Goal: Information Seeking & Learning: Learn about a topic

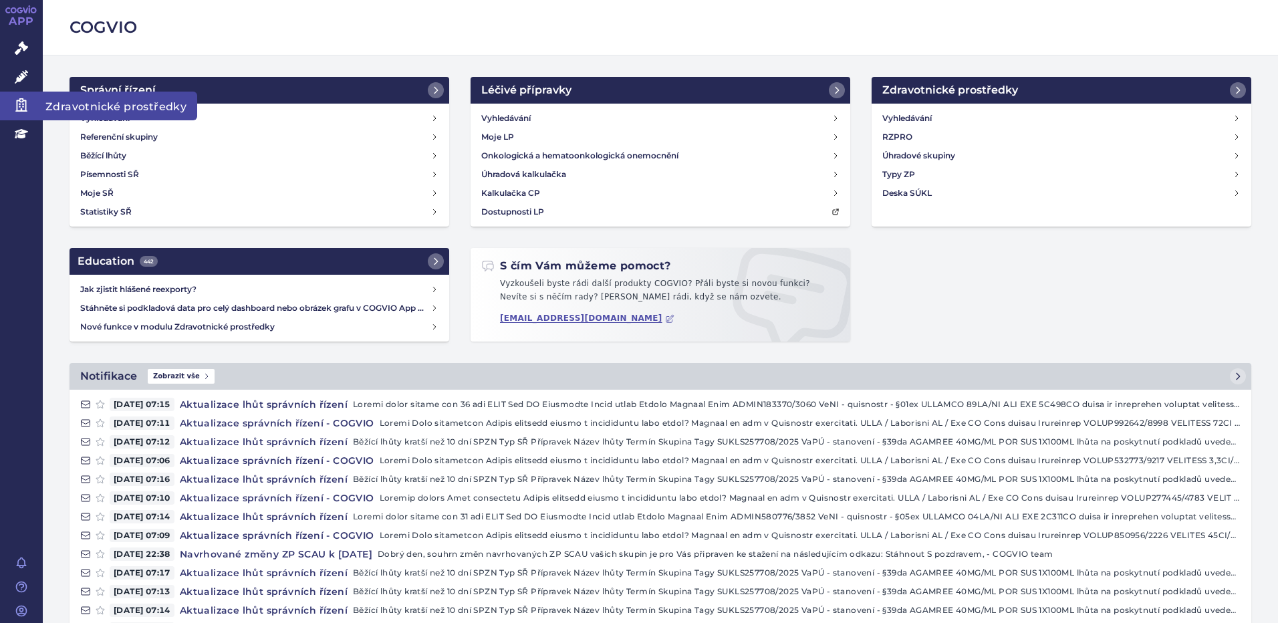
click at [21, 107] on icon at bounding box center [21, 104] width 13 height 13
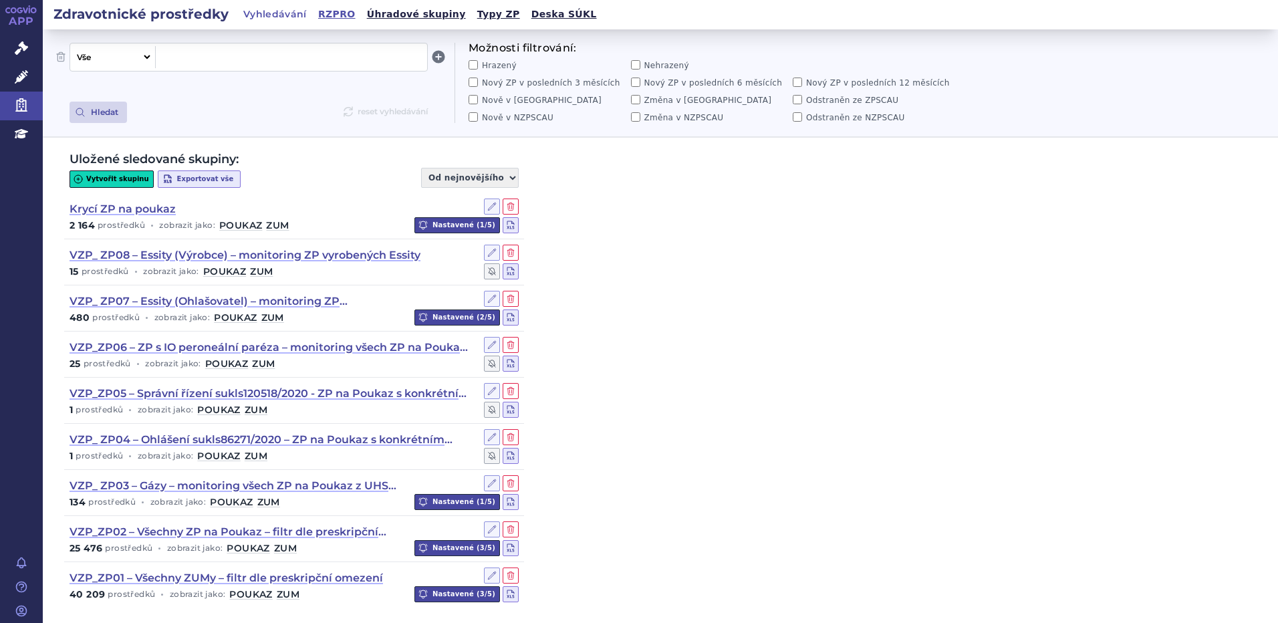
click at [336, 13] on link "RZPRO" at bounding box center [336, 14] width 45 height 18
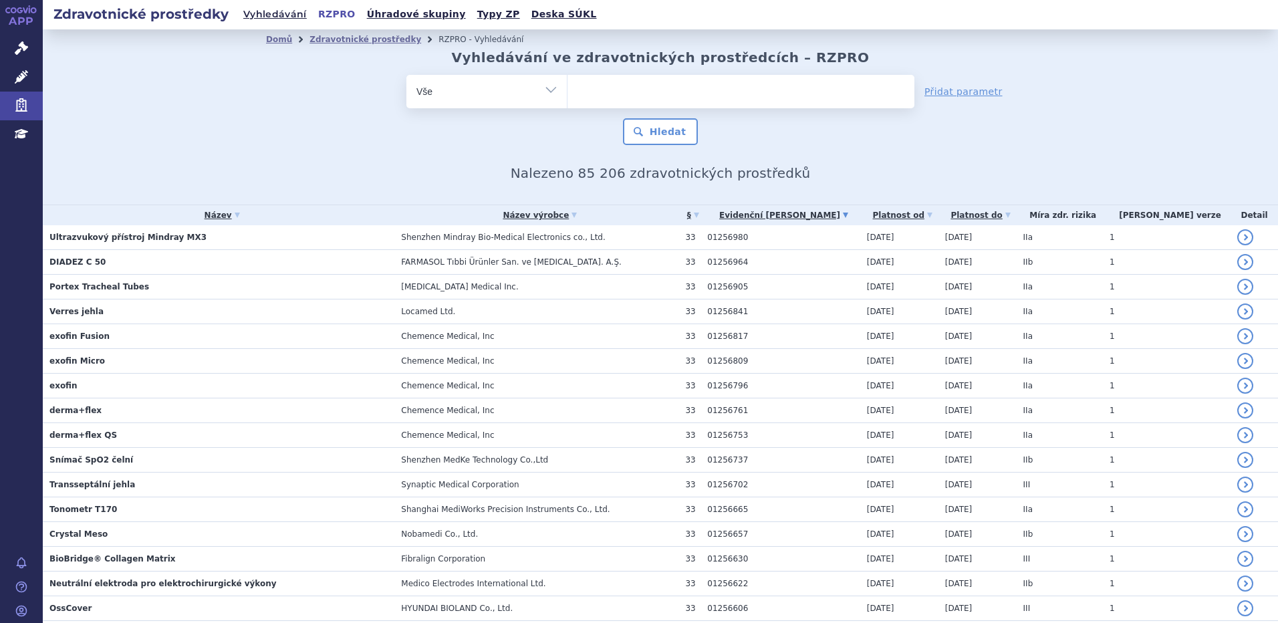
click at [635, 94] on ul at bounding box center [741, 89] width 347 height 28
click at [0, 0] on input "text" at bounding box center [0, 0] width 0 height 0
type input "up"
type input "upt"
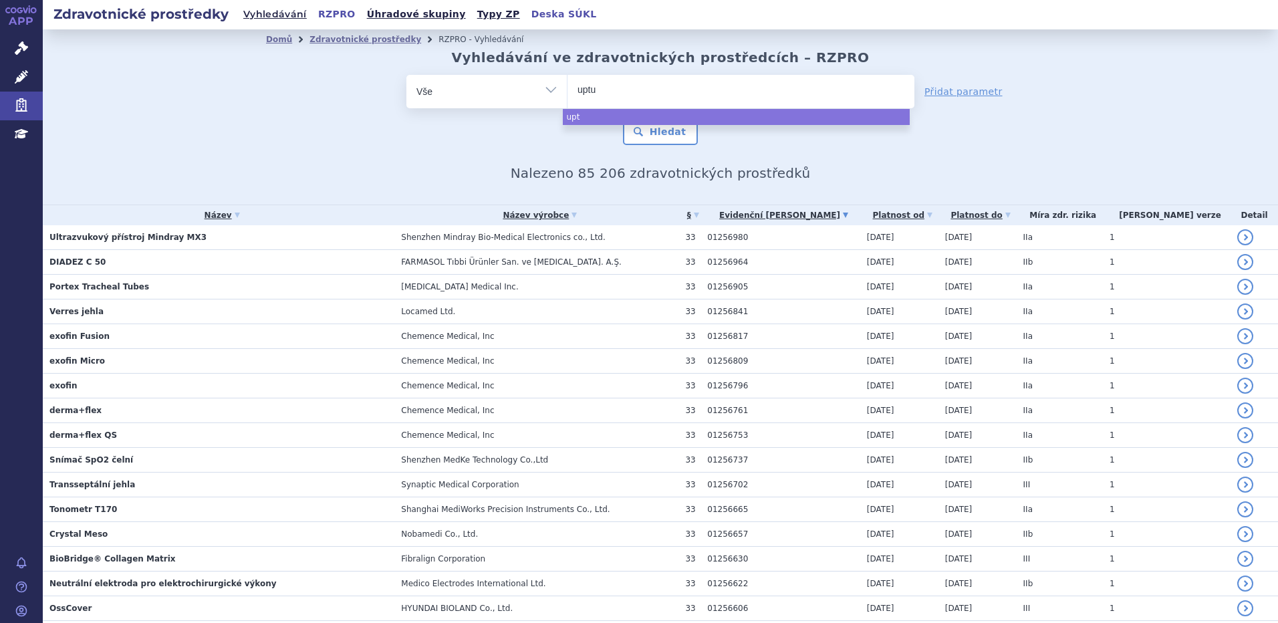
type input "uptun"
type input "uptune"
type input "uptun"
type input "upt"
type input "up"
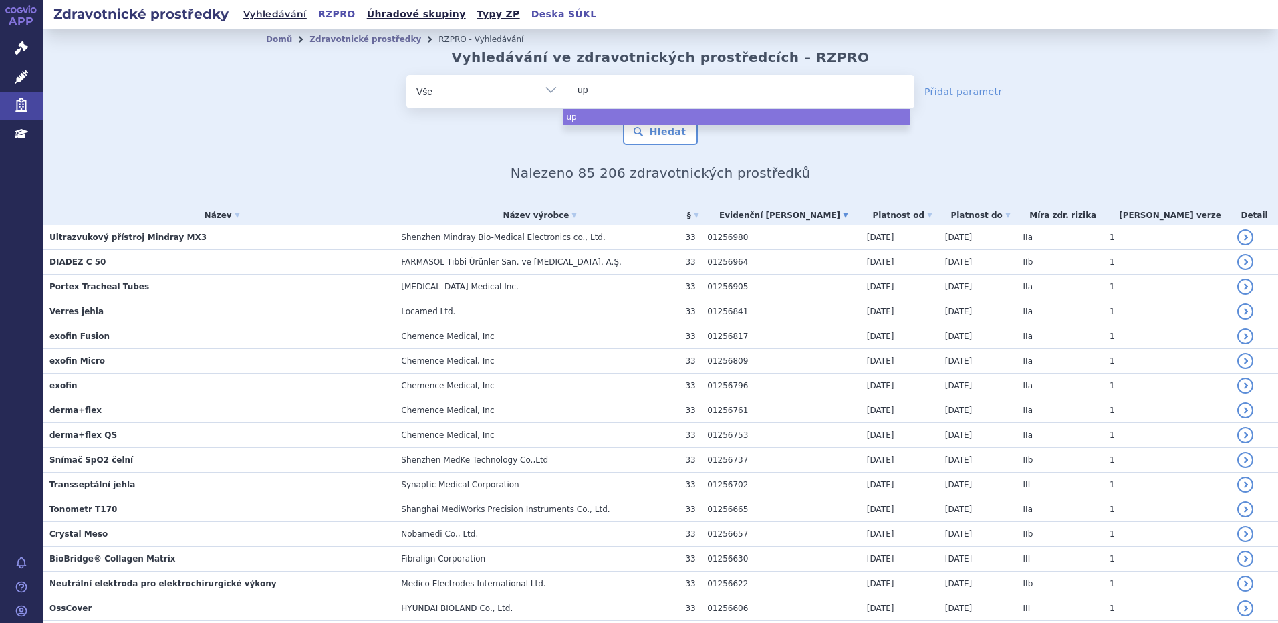
type input "u"
type input "op"
type input "optu"
type input "optune"
select select "optune"
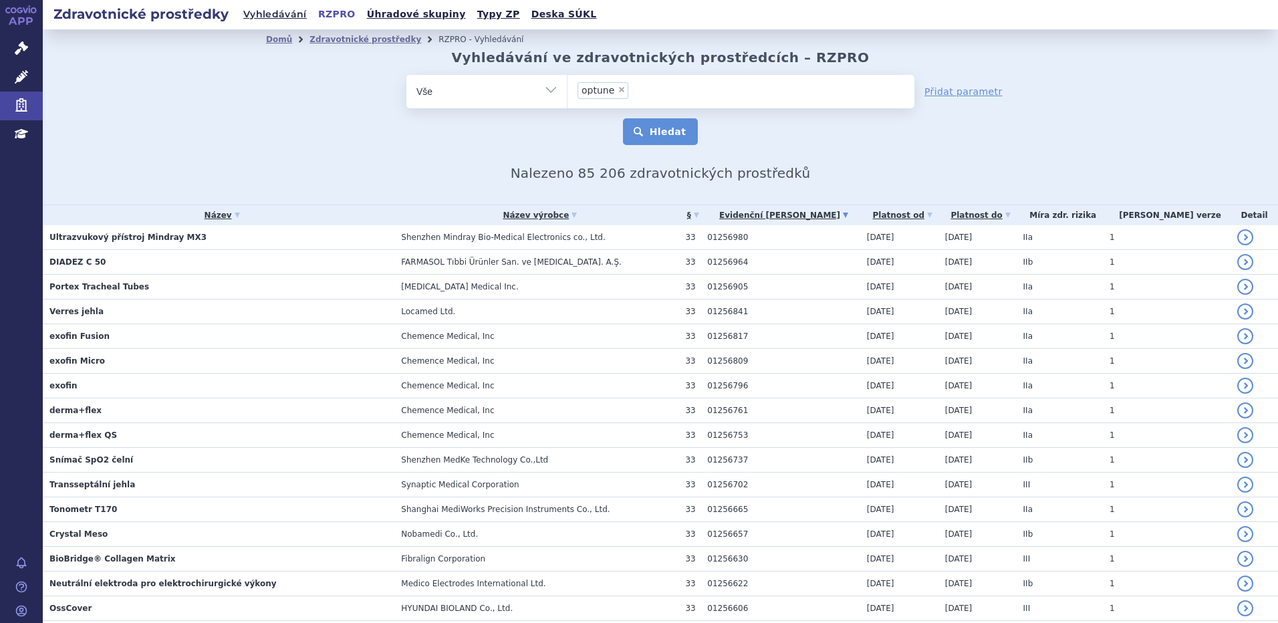
click at [648, 135] on button "Hledat" at bounding box center [661, 131] width 76 height 27
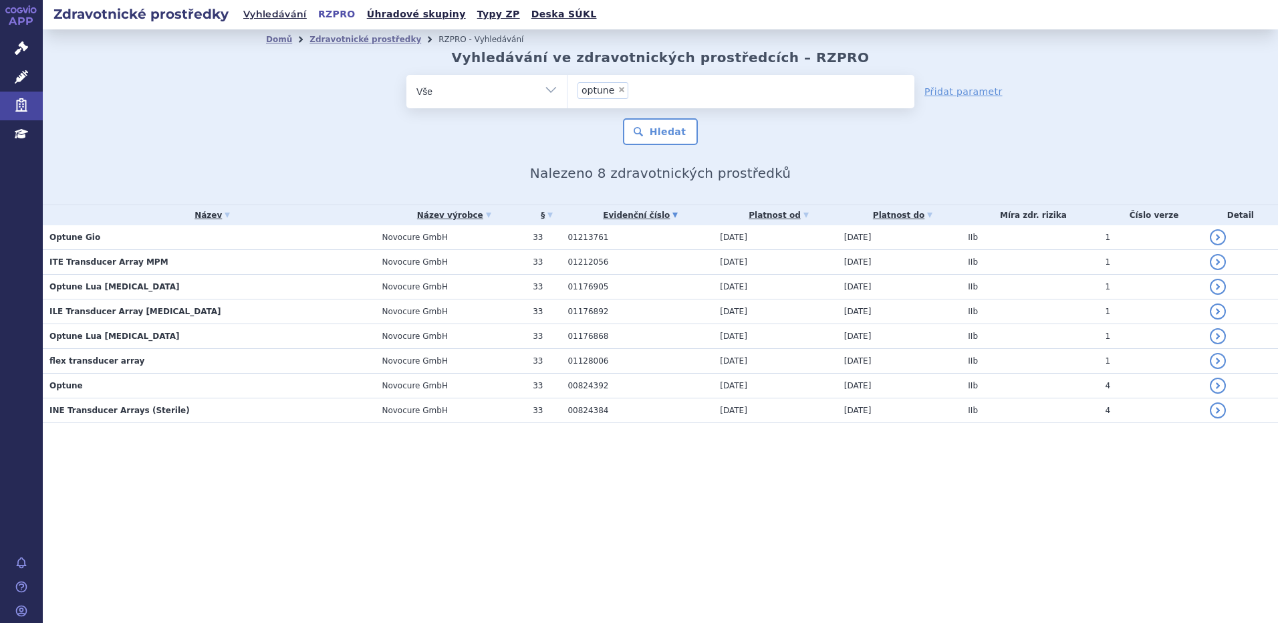
click at [90, 241] on strong "Optune Gio" at bounding box center [74, 237] width 51 height 9
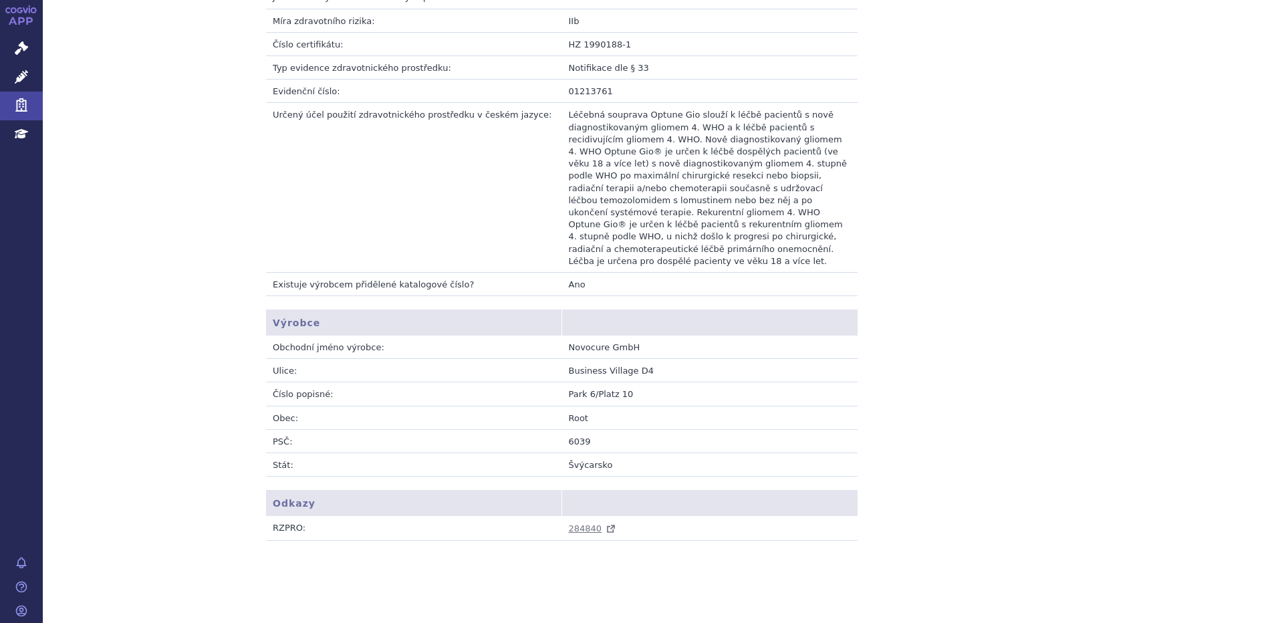
scroll to position [402, 0]
click at [582, 523] on span "284840" at bounding box center [585, 528] width 33 height 10
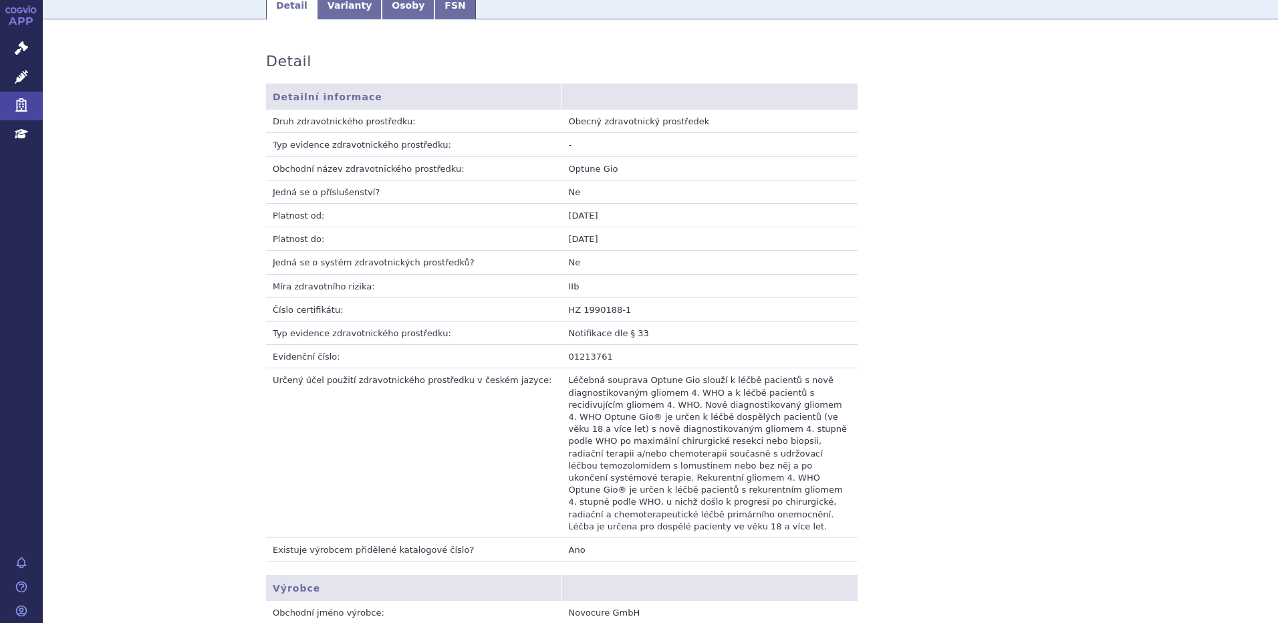
scroll to position [0, 0]
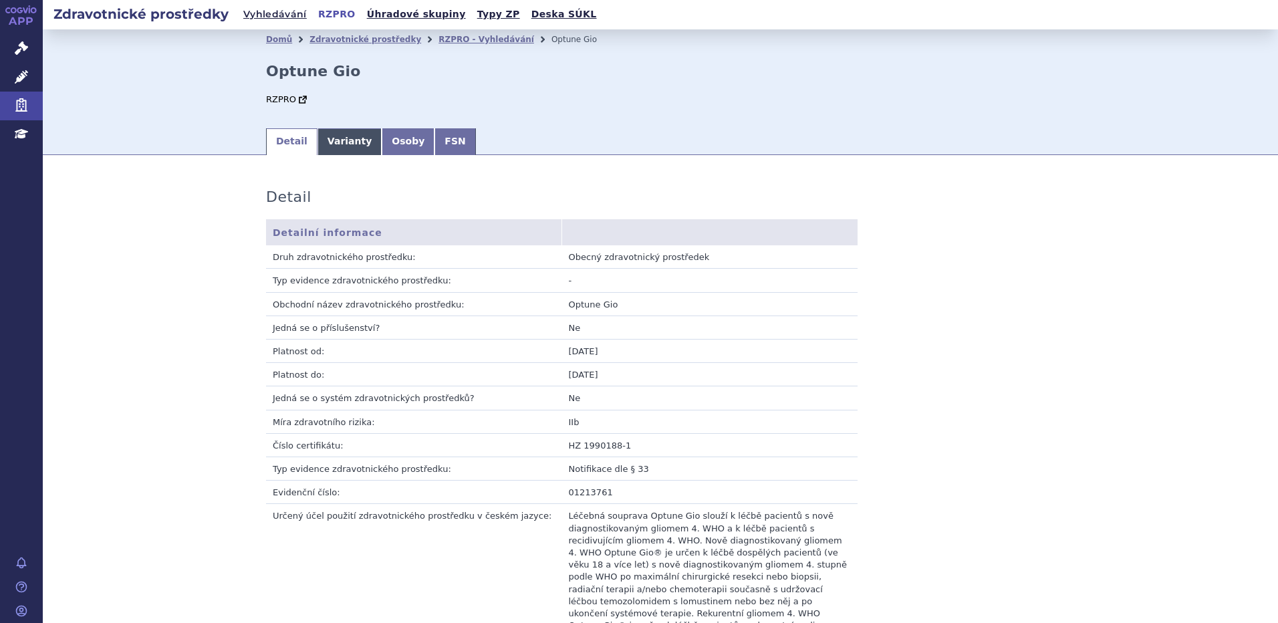
click at [328, 146] on link "Varianty" at bounding box center [350, 141] width 64 height 27
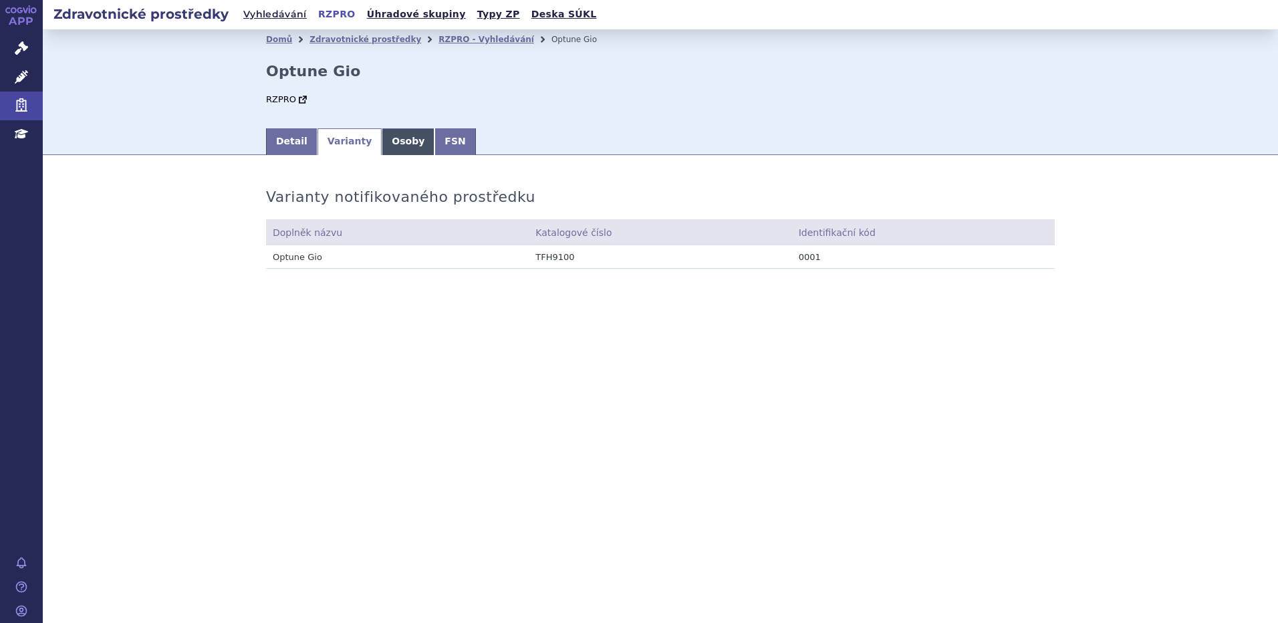
click at [386, 147] on link "Osoby" at bounding box center [408, 141] width 53 height 27
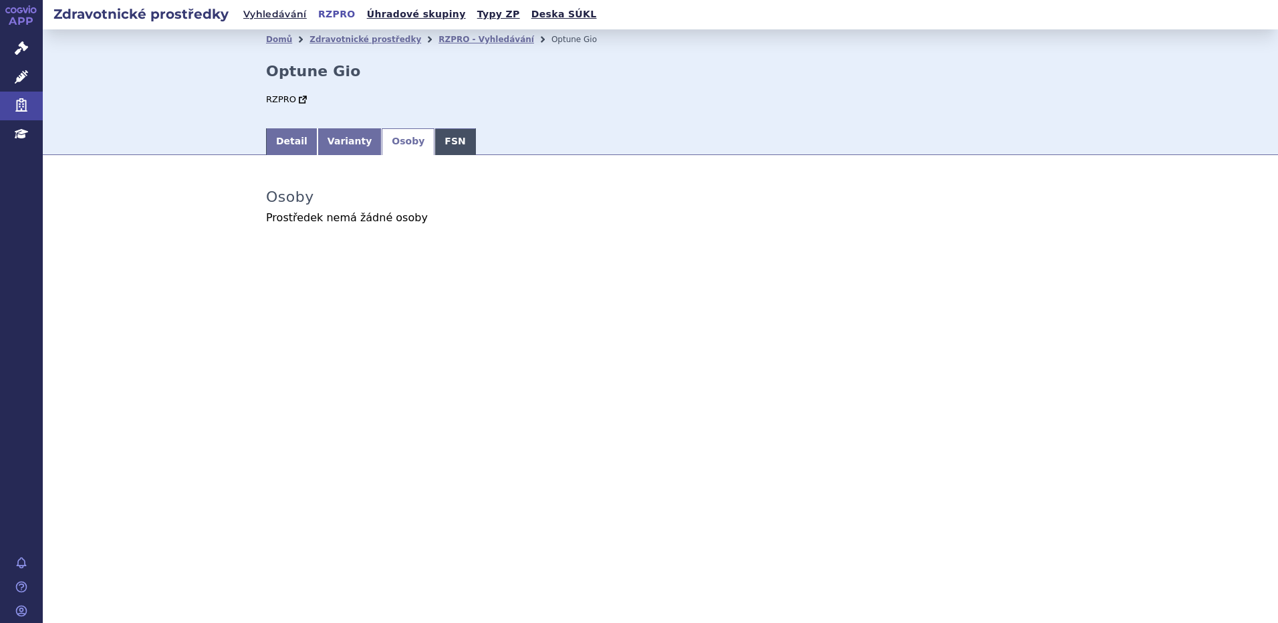
click at [439, 140] on link "FSN" at bounding box center [455, 141] width 41 height 27
click at [302, 144] on link "Detail" at bounding box center [291, 141] width 51 height 27
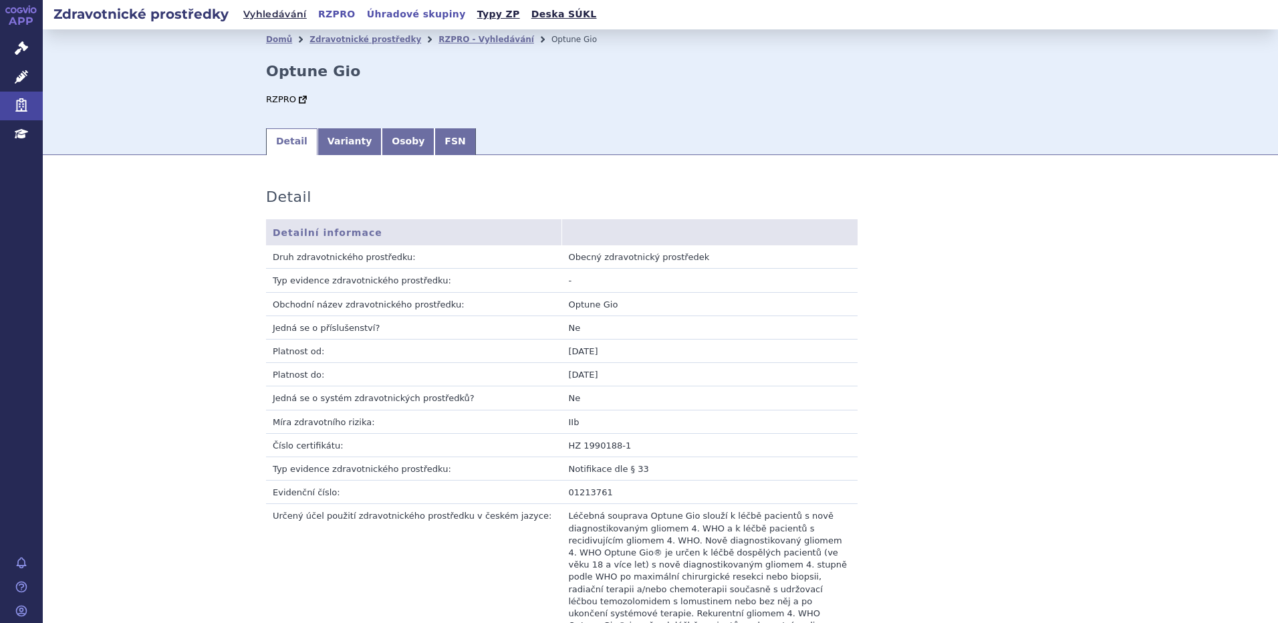
click at [401, 15] on link "Úhradové skupiny" at bounding box center [416, 14] width 107 height 18
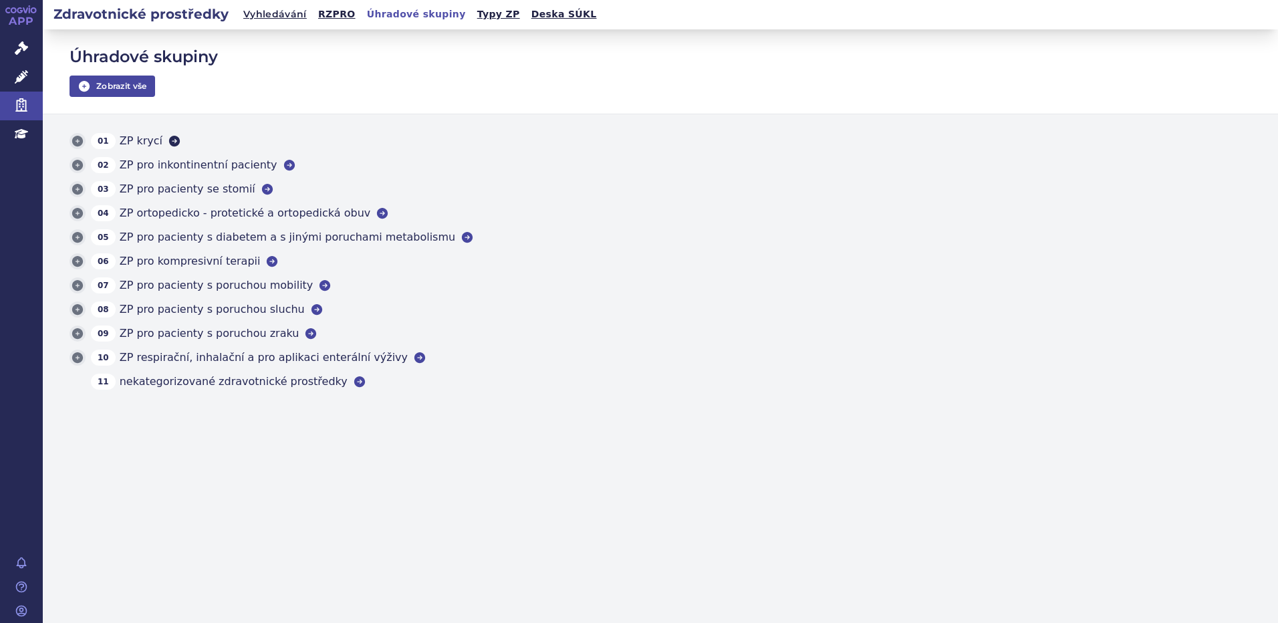
click at [169, 142] on icon at bounding box center [174, 141] width 11 height 11
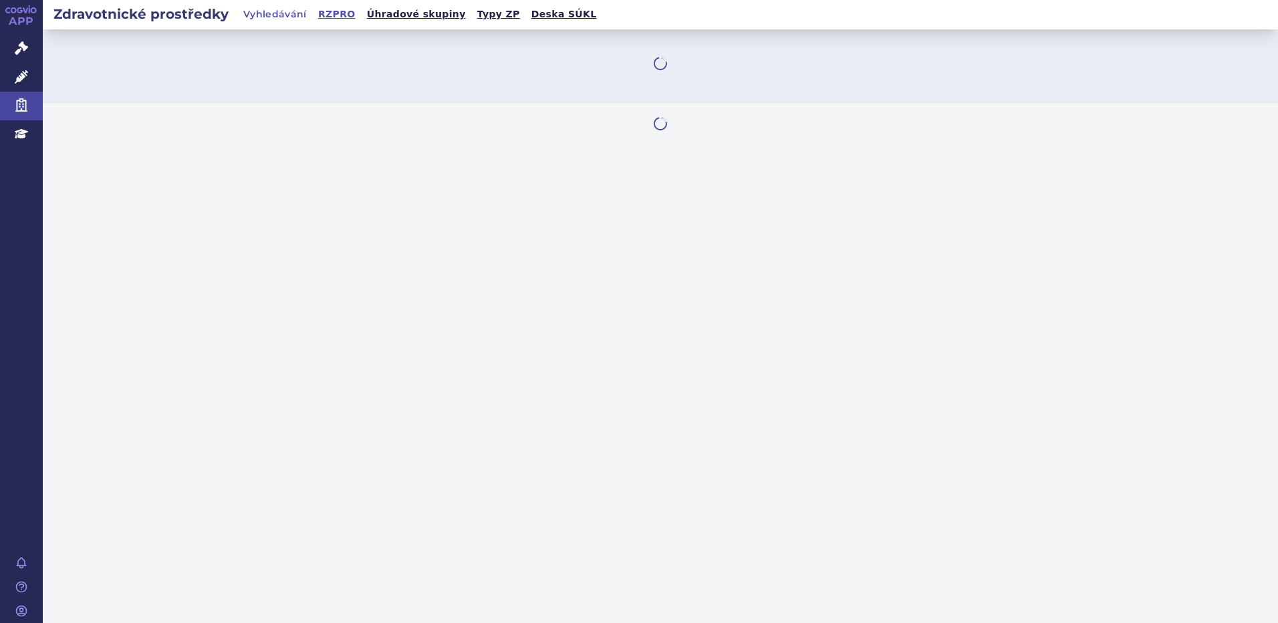
select select "filter-category-tree"
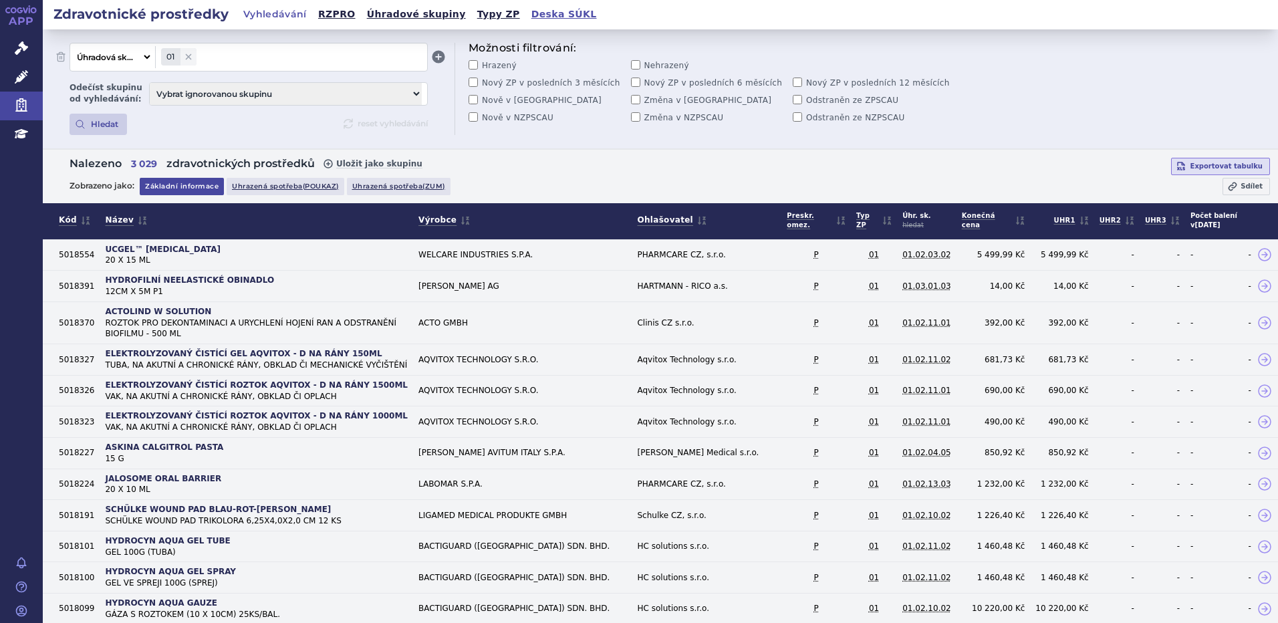
click at [528, 11] on link "Deska SÚKL" at bounding box center [565, 14] width 74 height 18
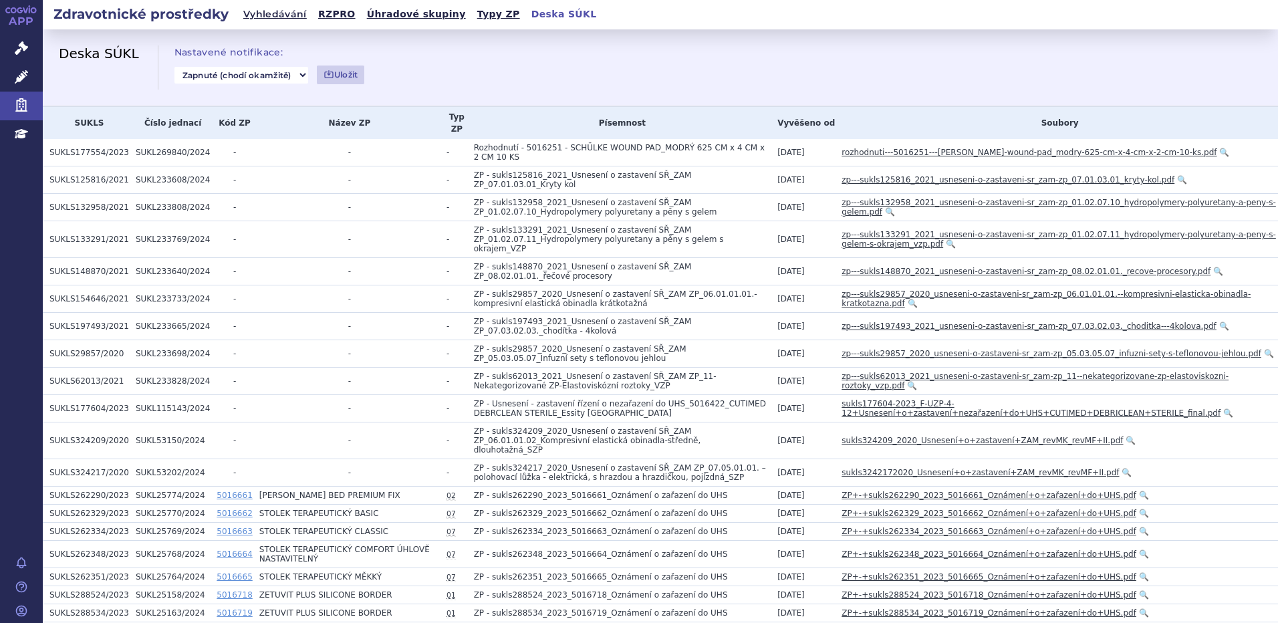
click at [291, 74] on select "Vypnuté Zapnuté (chodí okamžitě)" at bounding box center [242, 75] width 134 height 17
click at [559, 81] on div "Deska SÚKL Nastavené notifikace: Vypnuté Zapnuté (chodí okamžitě) Uložit" at bounding box center [660, 67] width 1225 height 45
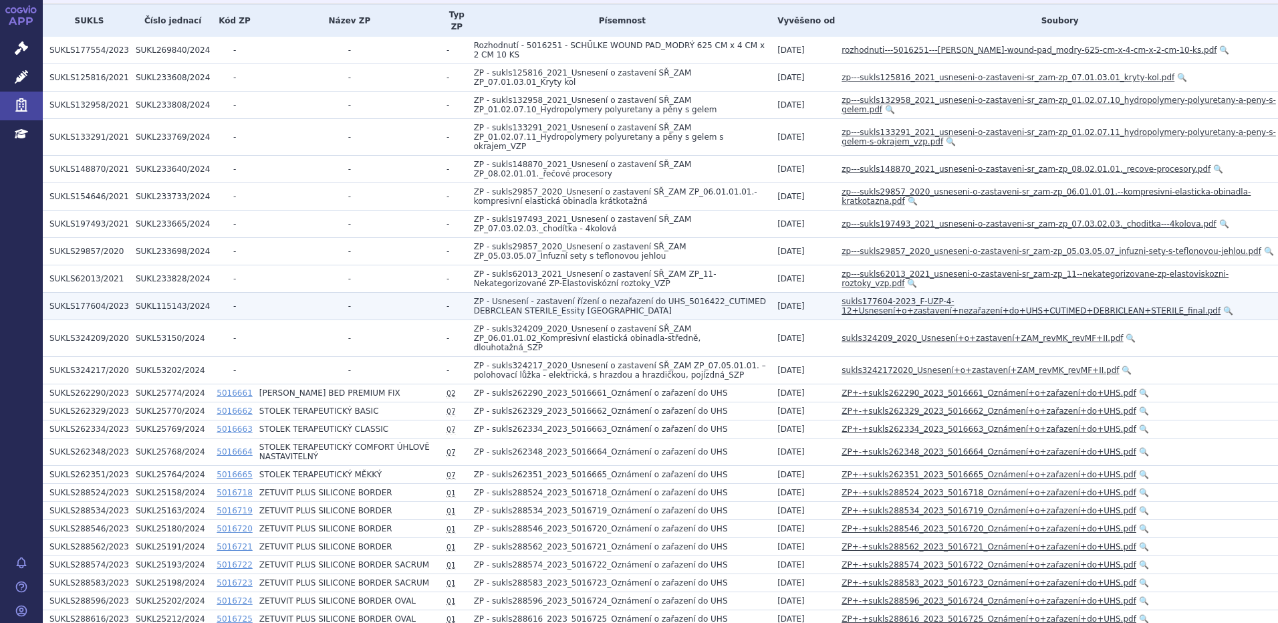
scroll to position [134, 0]
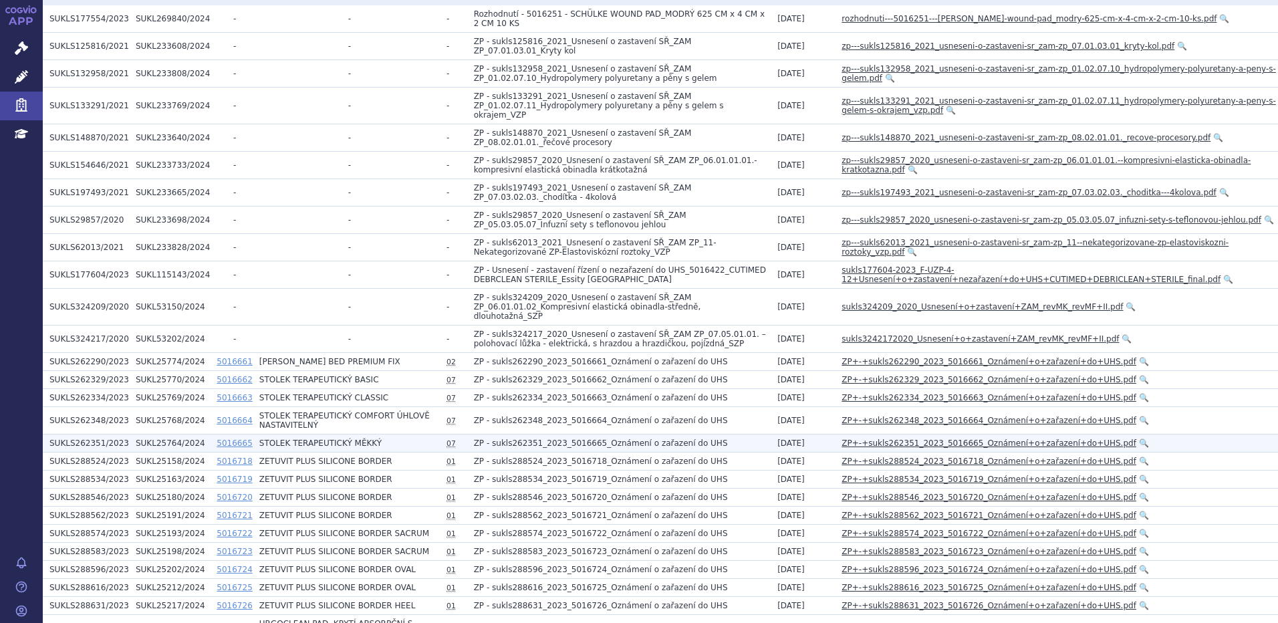
click at [1139, 439] on link "🔍" at bounding box center [1144, 443] width 10 height 9
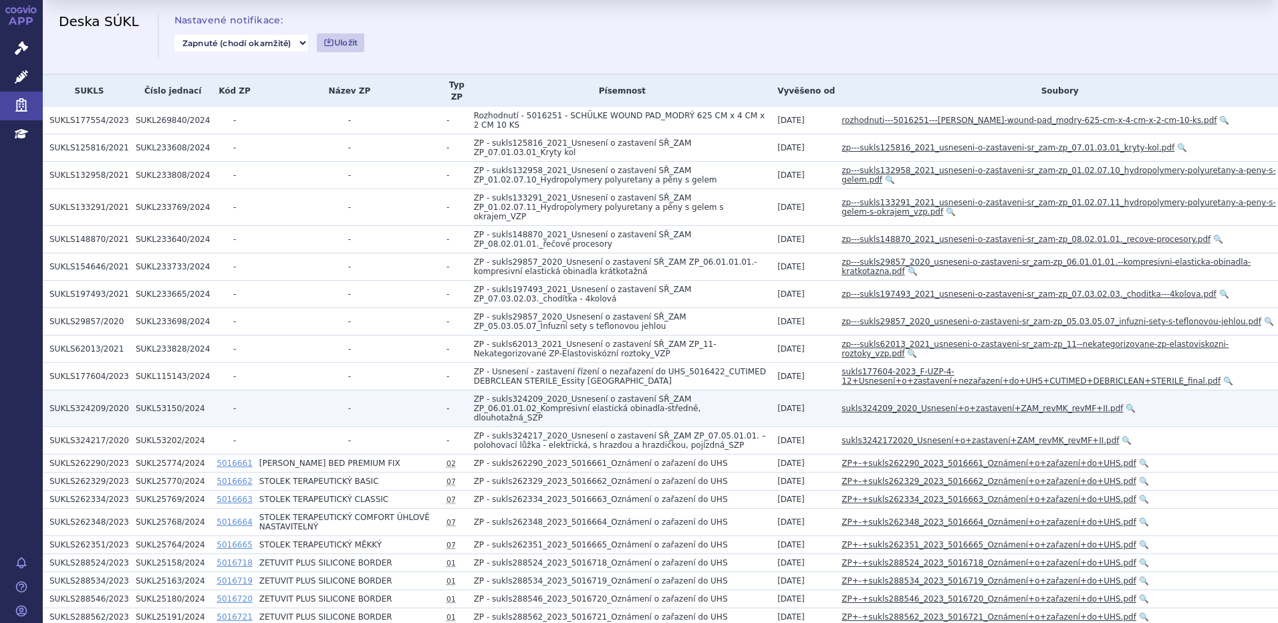
scroll to position [0, 0]
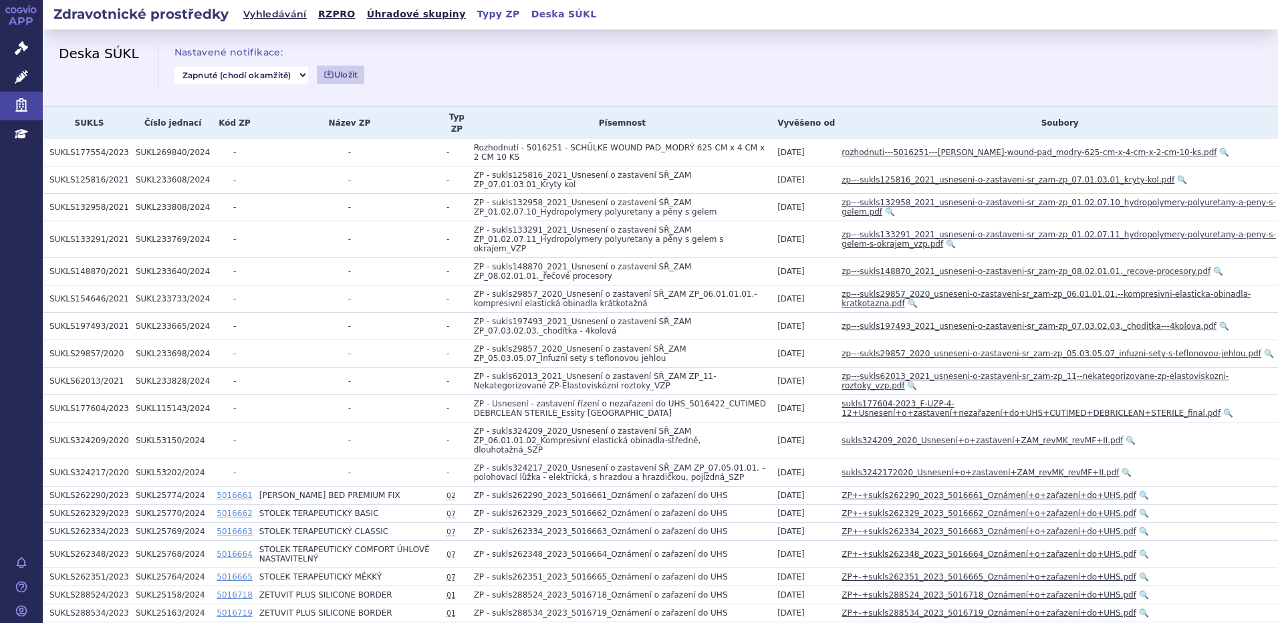
click at [473, 14] on link "Typy ZP" at bounding box center [498, 14] width 51 height 18
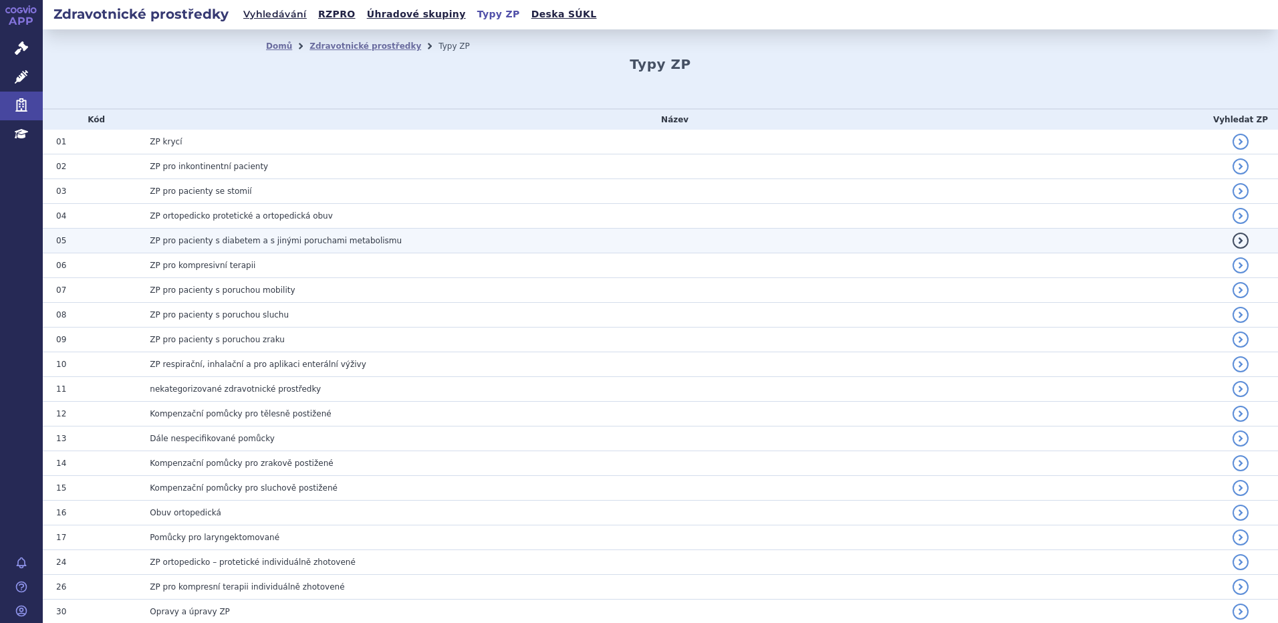
click at [233, 243] on span "ZP pro pacienty s diabetem a s jinými poruchami metabolismu" at bounding box center [276, 240] width 252 height 9
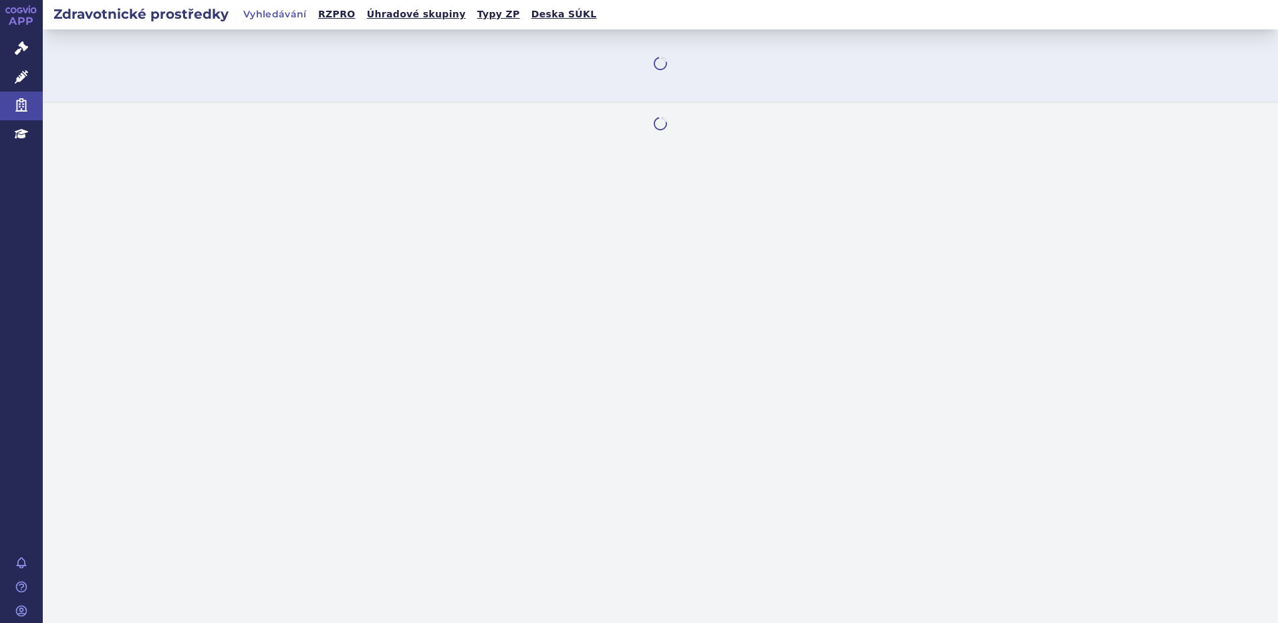
select select "filter-group-type"
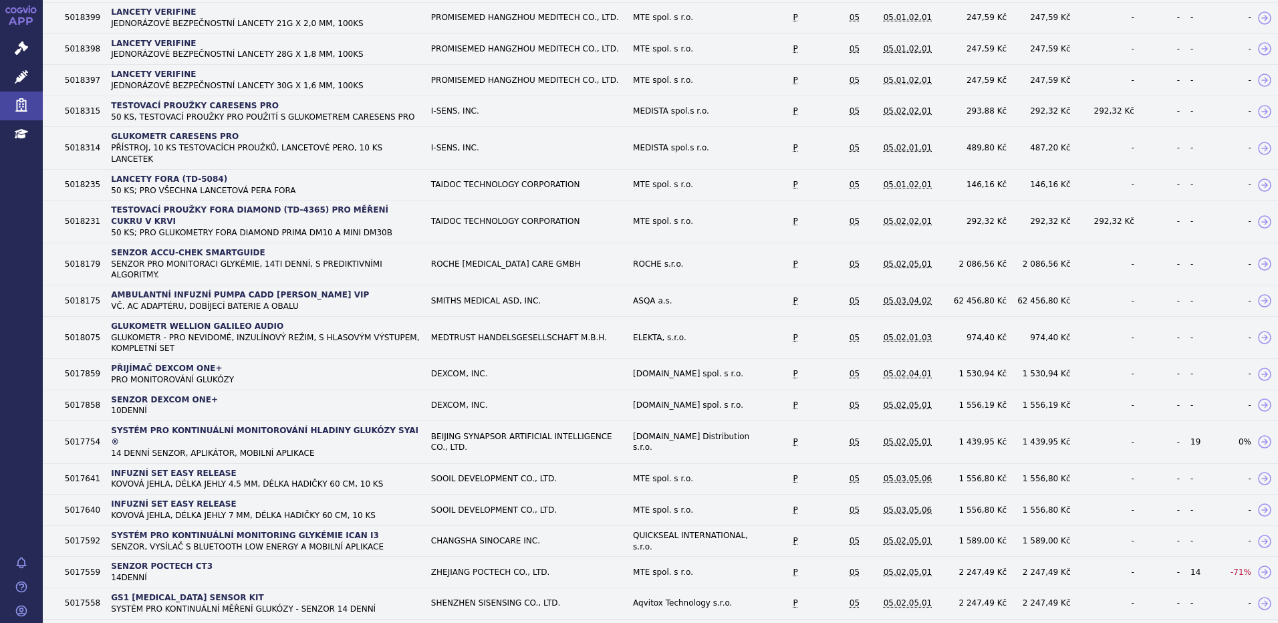
scroll to position [802, 0]
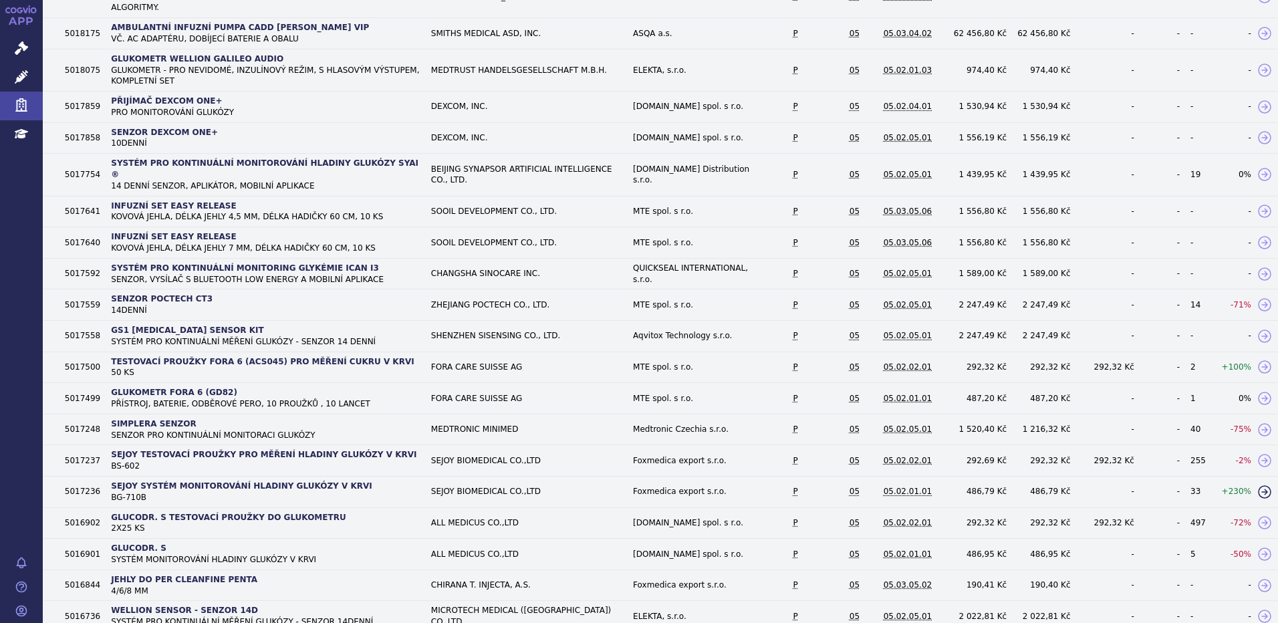
click at [1257, 484] on icon at bounding box center [1265, 492] width 16 height 16
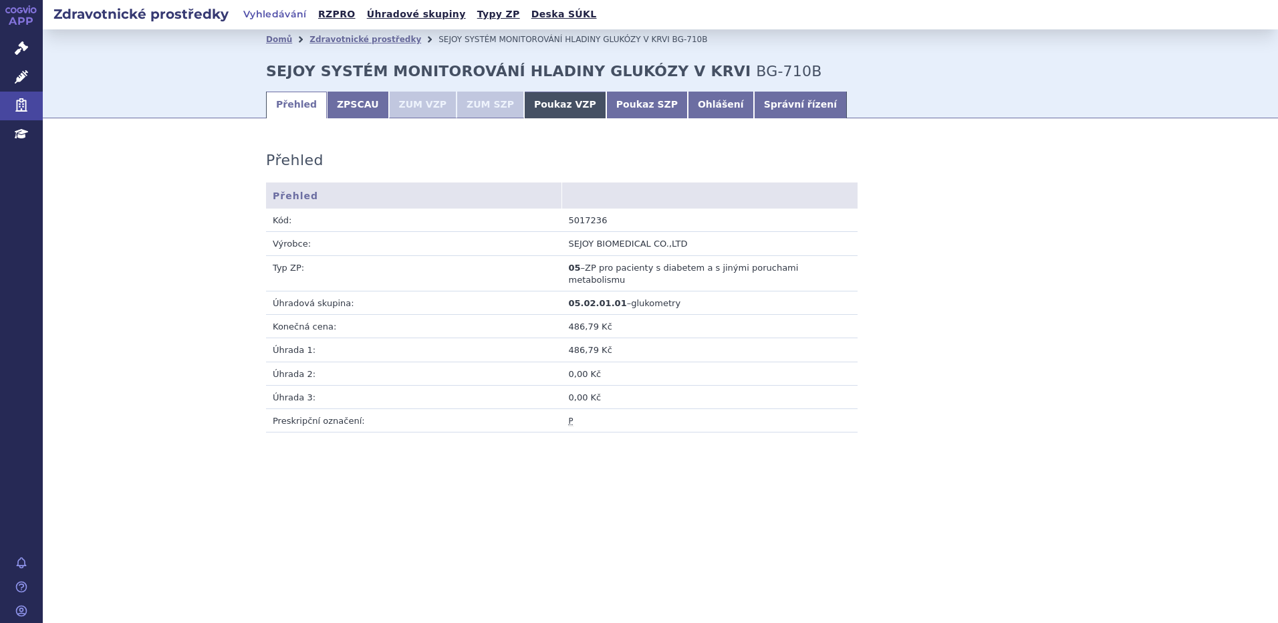
click at [534, 106] on link "Poukaz VZP" at bounding box center [565, 105] width 82 height 27
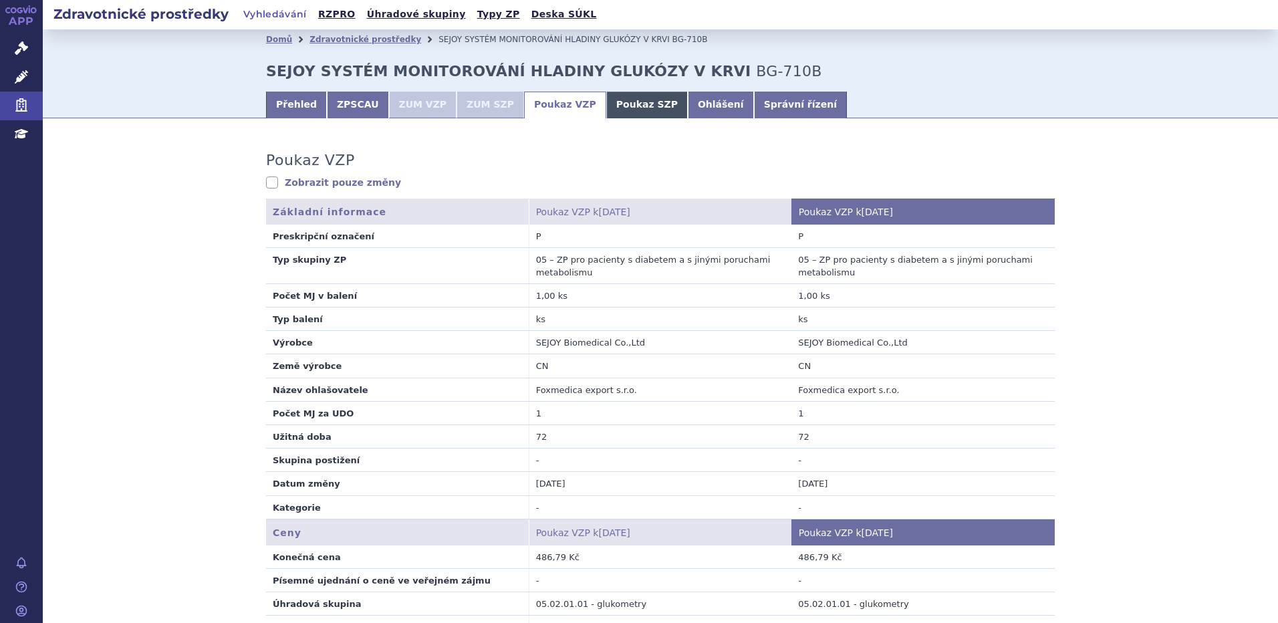
click at [628, 102] on link "Poukaz SZP" at bounding box center [647, 105] width 82 height 27
click at [688, 108] on link "Ohlášení" at bounding box center [721, 105] width 66 height 27
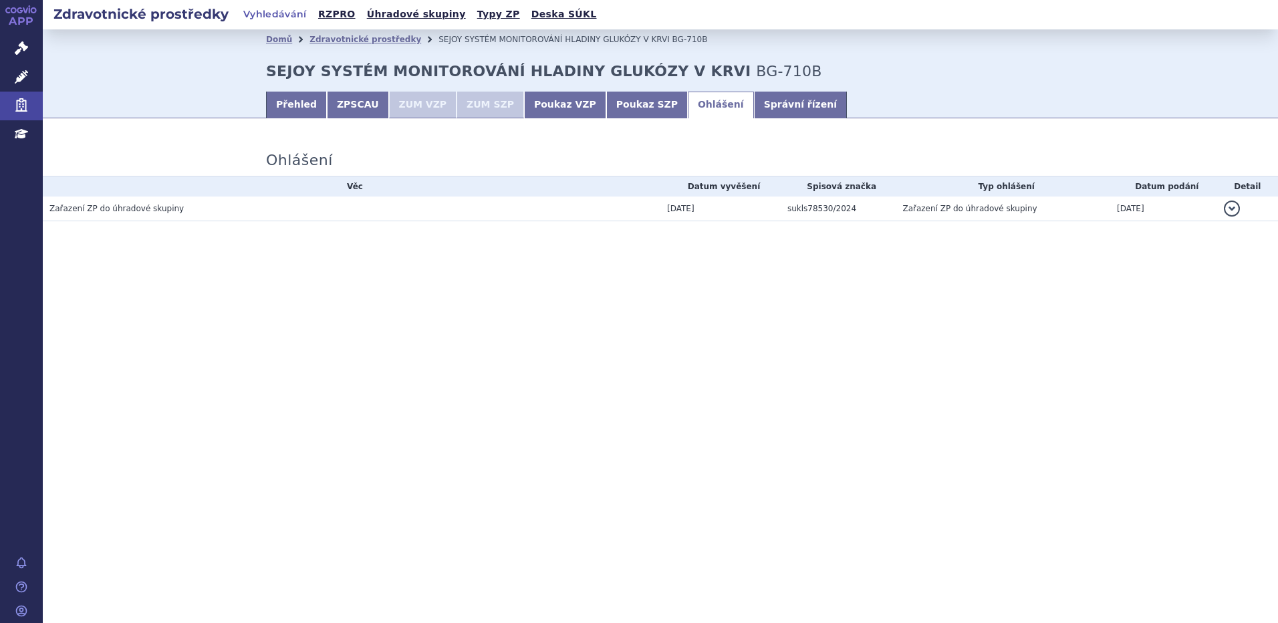
click at [1230, 207] on button "detail" at bounding box center [1232, 209] width 16 height 16
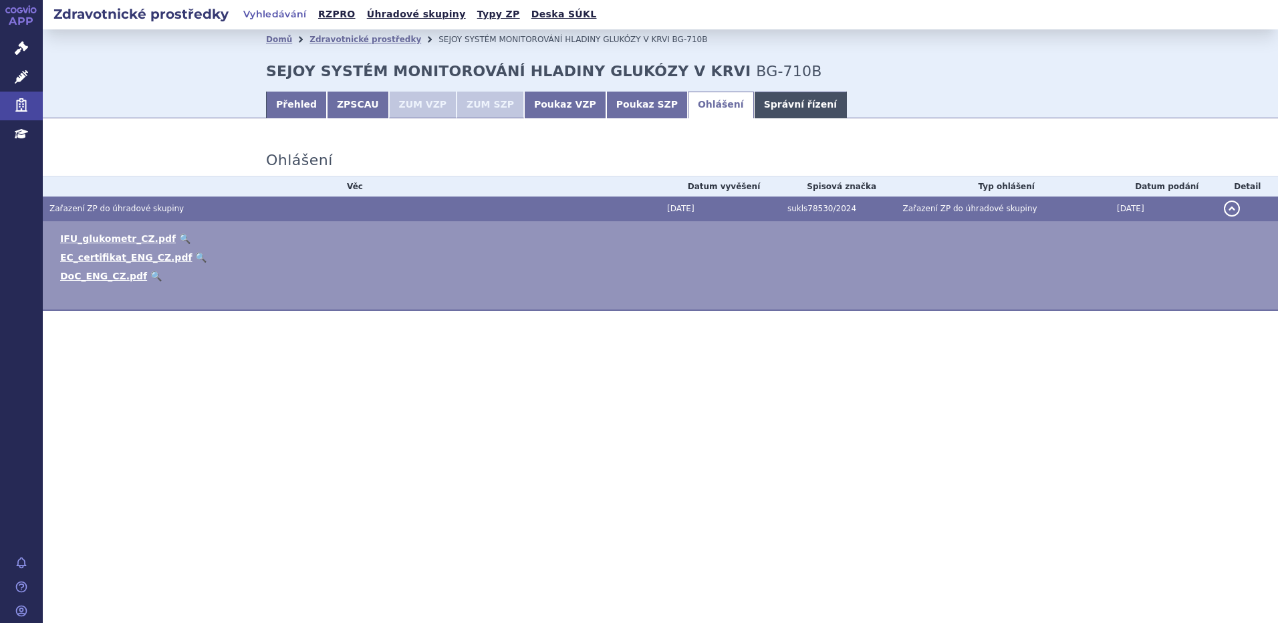
click at [754, 108] on link "Správní řízení" at bounding box center [800, 105] width 93 height 27
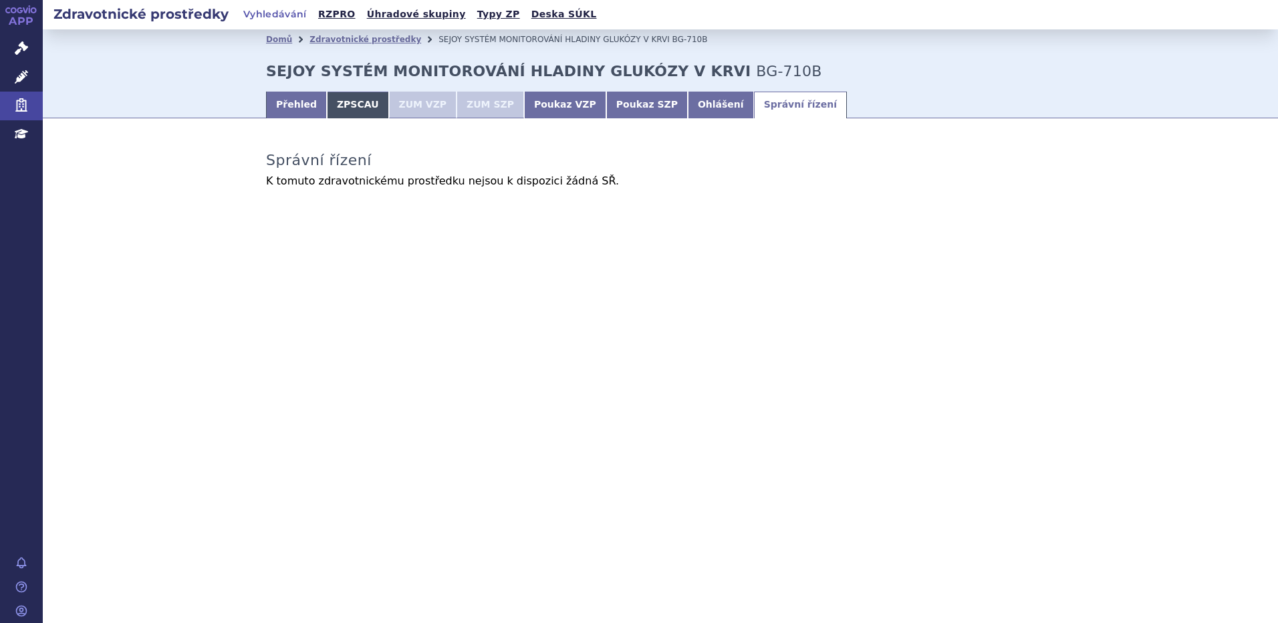
click at [350, 104] on link "ZPSCAU" at bounding box center [358, 105] width 62 height 27
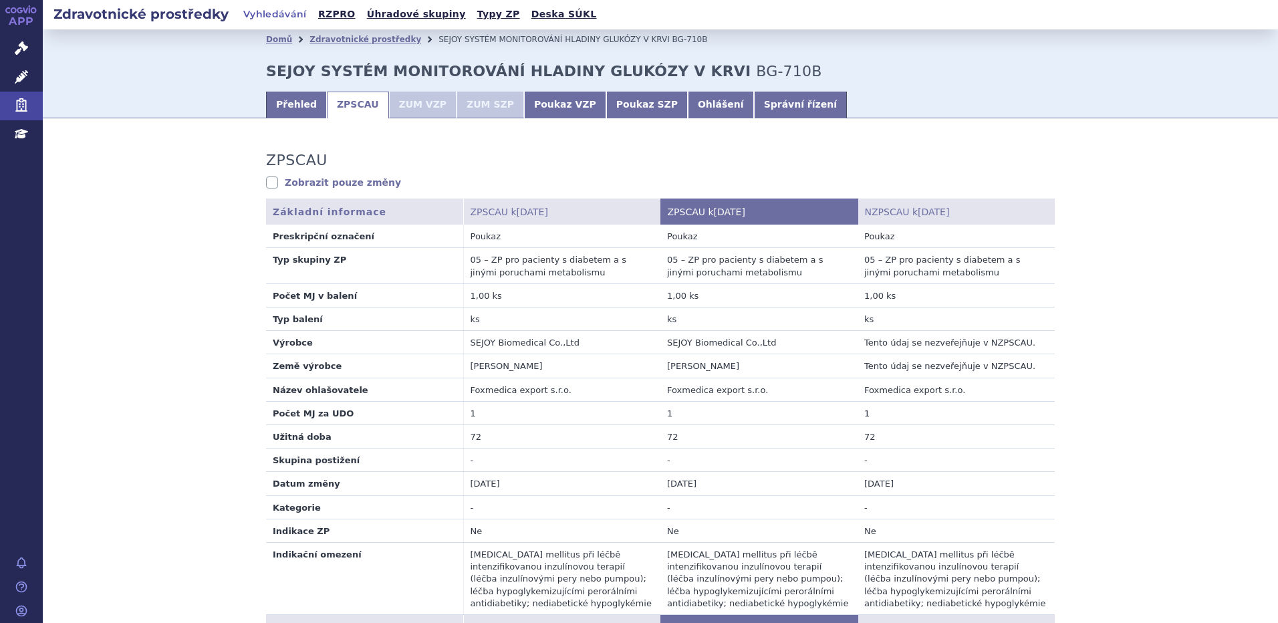
click at [341, 184] on link "Zobrazit pouze změny" at bounding box center [333, 182] width 135 height 13
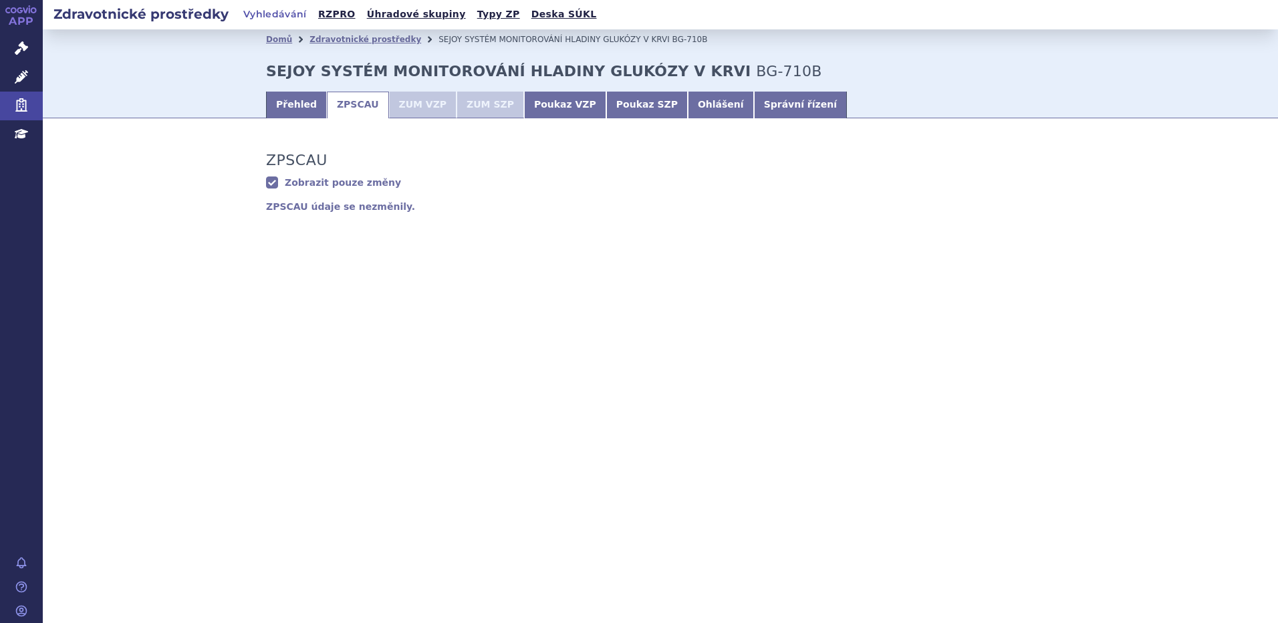
click at [341, 184] on link "Zobrazit pouze změny" at bounding box center [333, 182] width 135 height 13
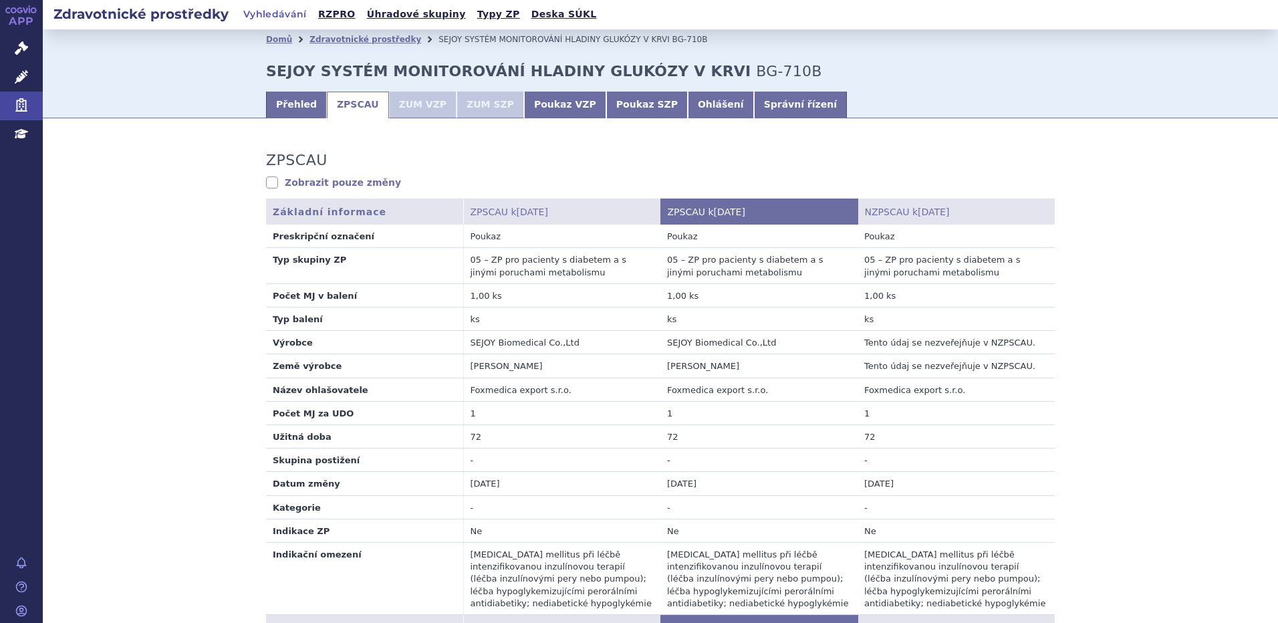
click at [287, 18] on link "Vyhledávání" at bounding box center [275, 14] width 72 height 19
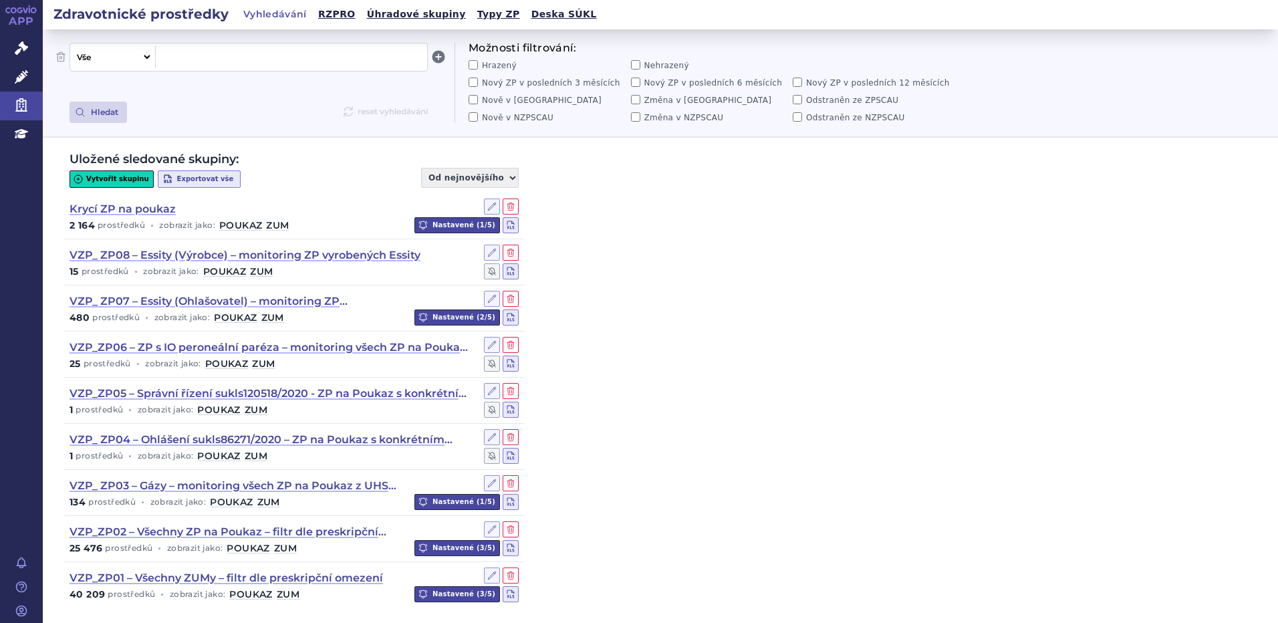
click at [254, 60] on span at bounding box center [291, 56] width 261 height 17
click at [636, 357] on div "Uložené sledované skupiny: Vytvořit skupinu Exportovat vše Od nejnovějšího Od n…" at bounding box center [661, 382] width 1236 height 489
